Goal: Contribute content

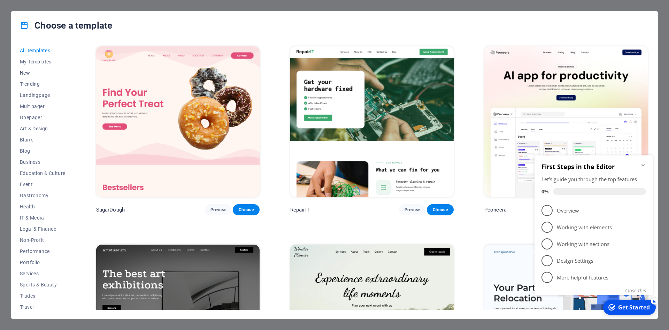
click at [25, 72] on span "New" at bounding box center [43, 73] width 46 height 6
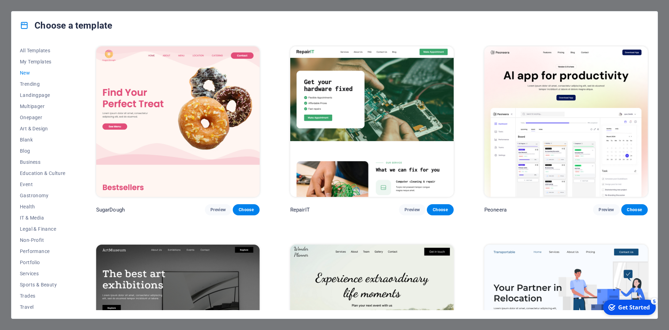
click at [26, 72] on span "New" at bounding box center [43, 73] width 46 height 6
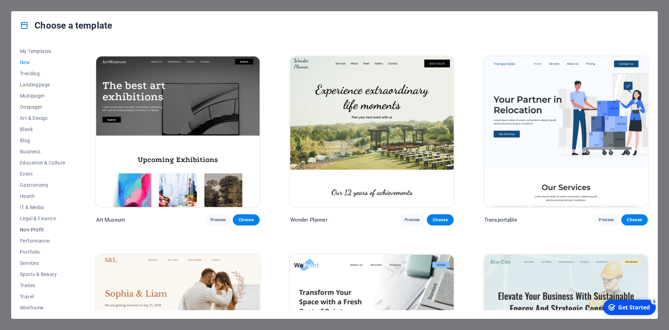
scroll to position [14, 0]
click at [34, 129] on button "Blank" at bounding box center [43, 126] width 46 height 11
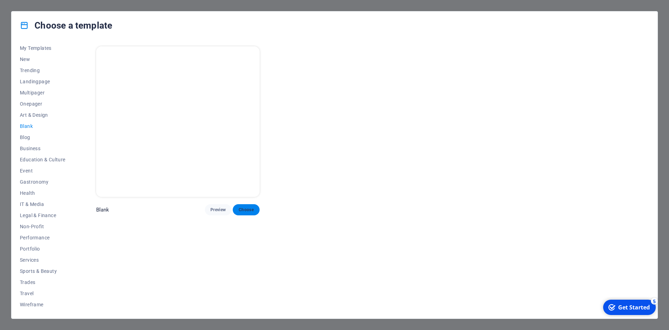
click at [248, 211] on span "Choose" at bounding box center [245, 210] width 15 height 6
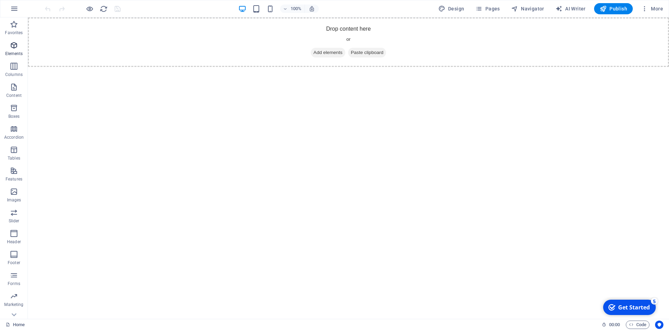
click at [13, 48] on icon "button" at bounding box center [14, 45] width 8 height 8
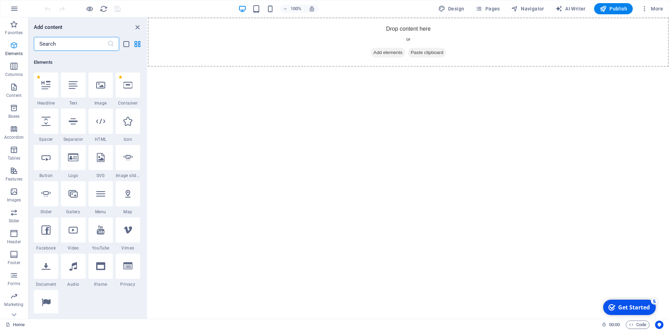
scroll to position [74, 0]
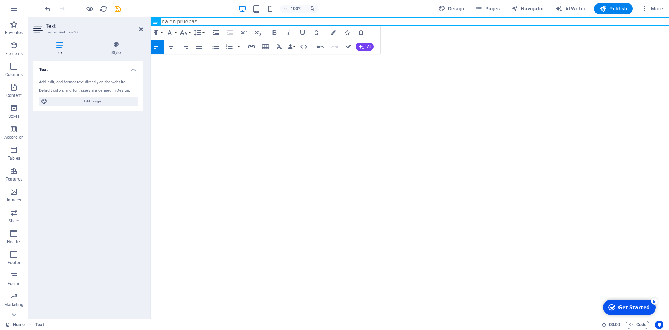
click at [628, 309] on div "Get Started" at bounding box center [634, 307] width 32 height 8
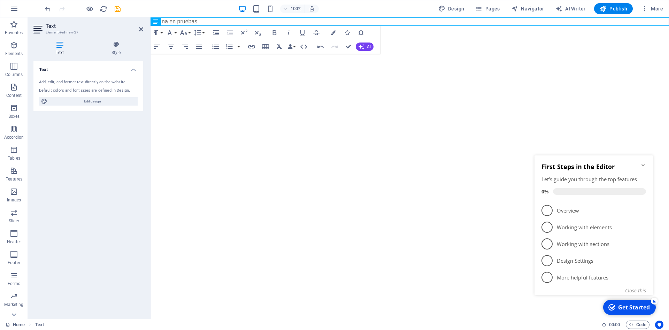
click at [426, 26] on html "Skip to main content Página en pruebas" at bounding box center [409, 21] width 518 height 8
click at [611, 10] on span "Publish" at bounding box center [614, 8] width 28 height 7
